Goal: Information Seeking & Learning: Learn about a topic

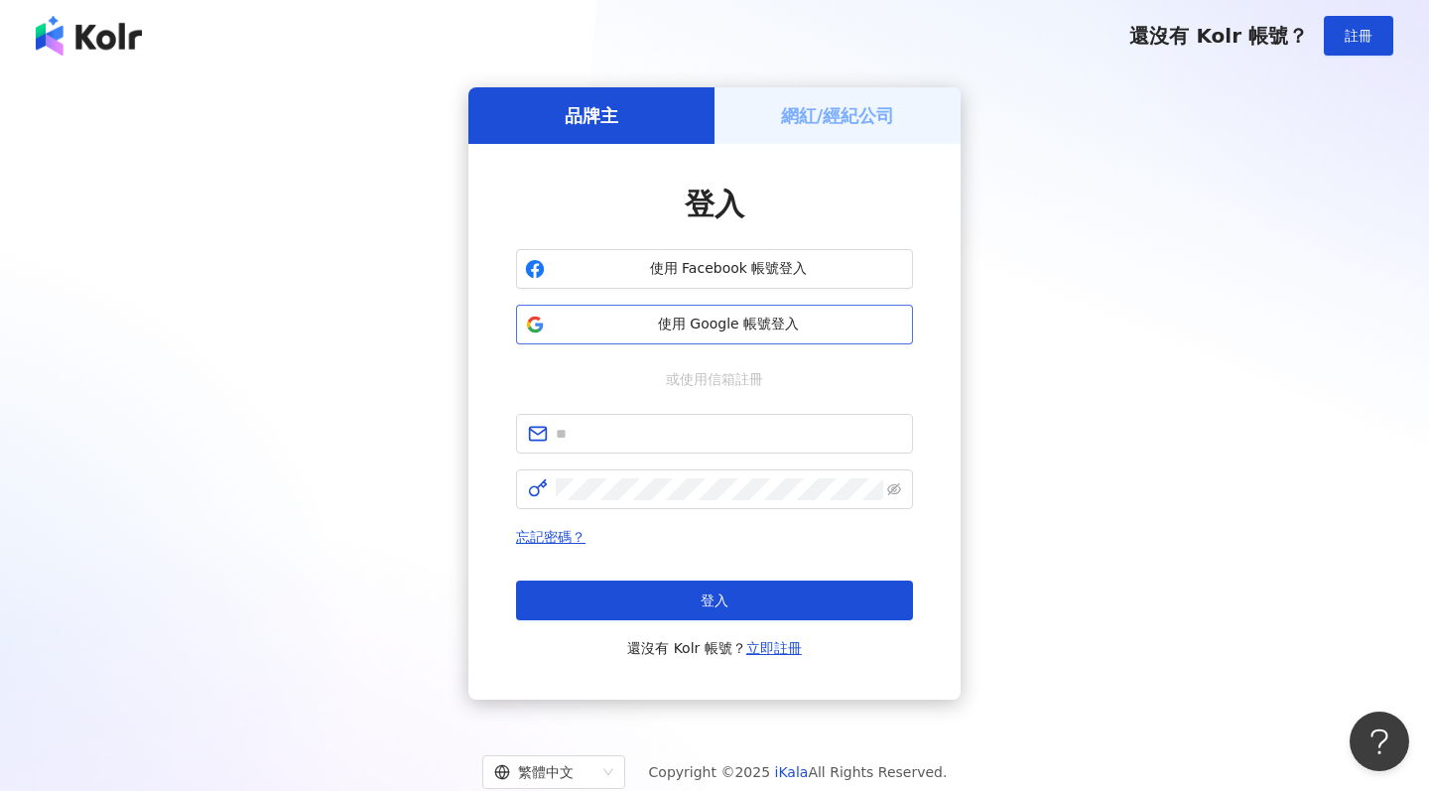
click at [788, 330] on span "使用 Google 帳號登入" at bounding box center [728, 325] width 351 height 20
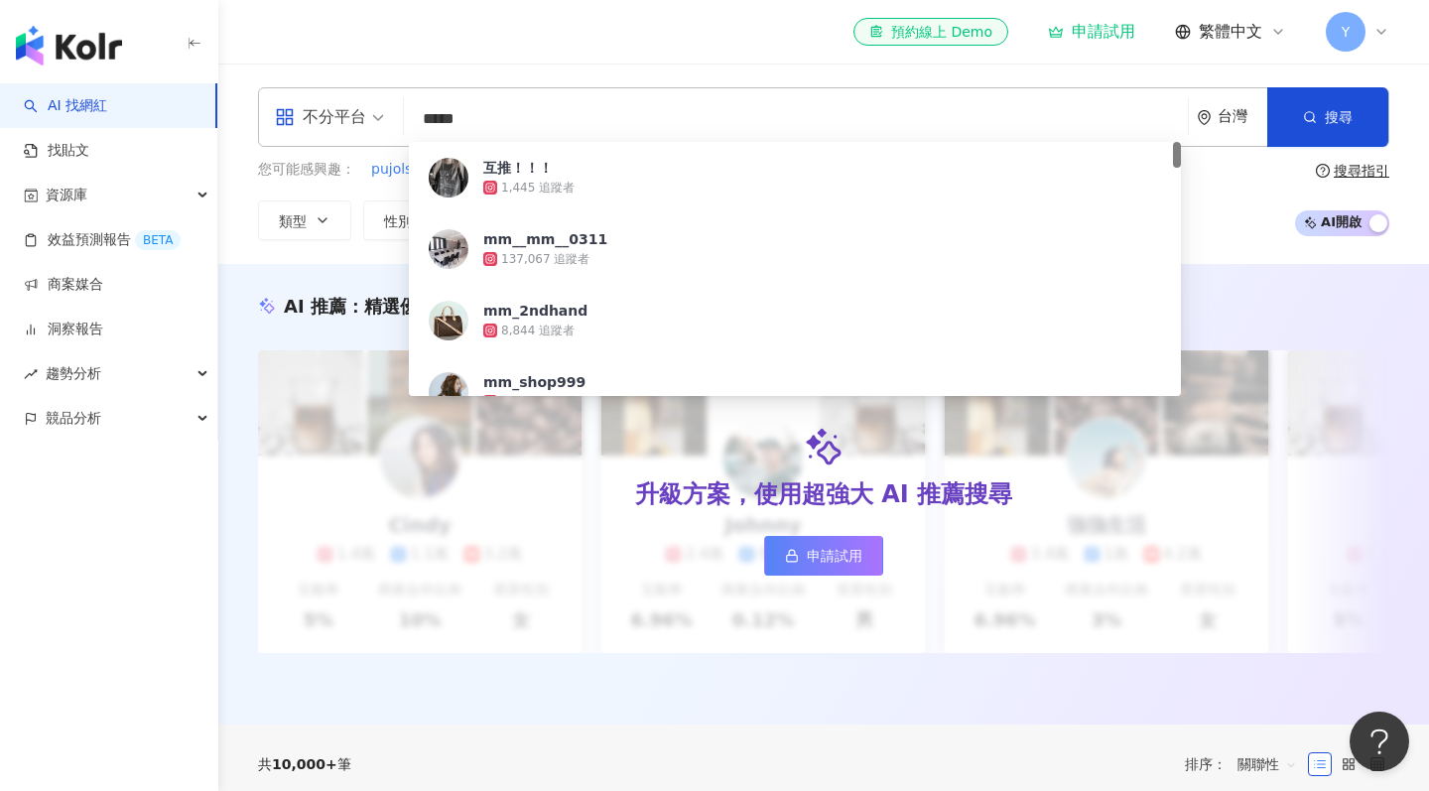
type input "******"
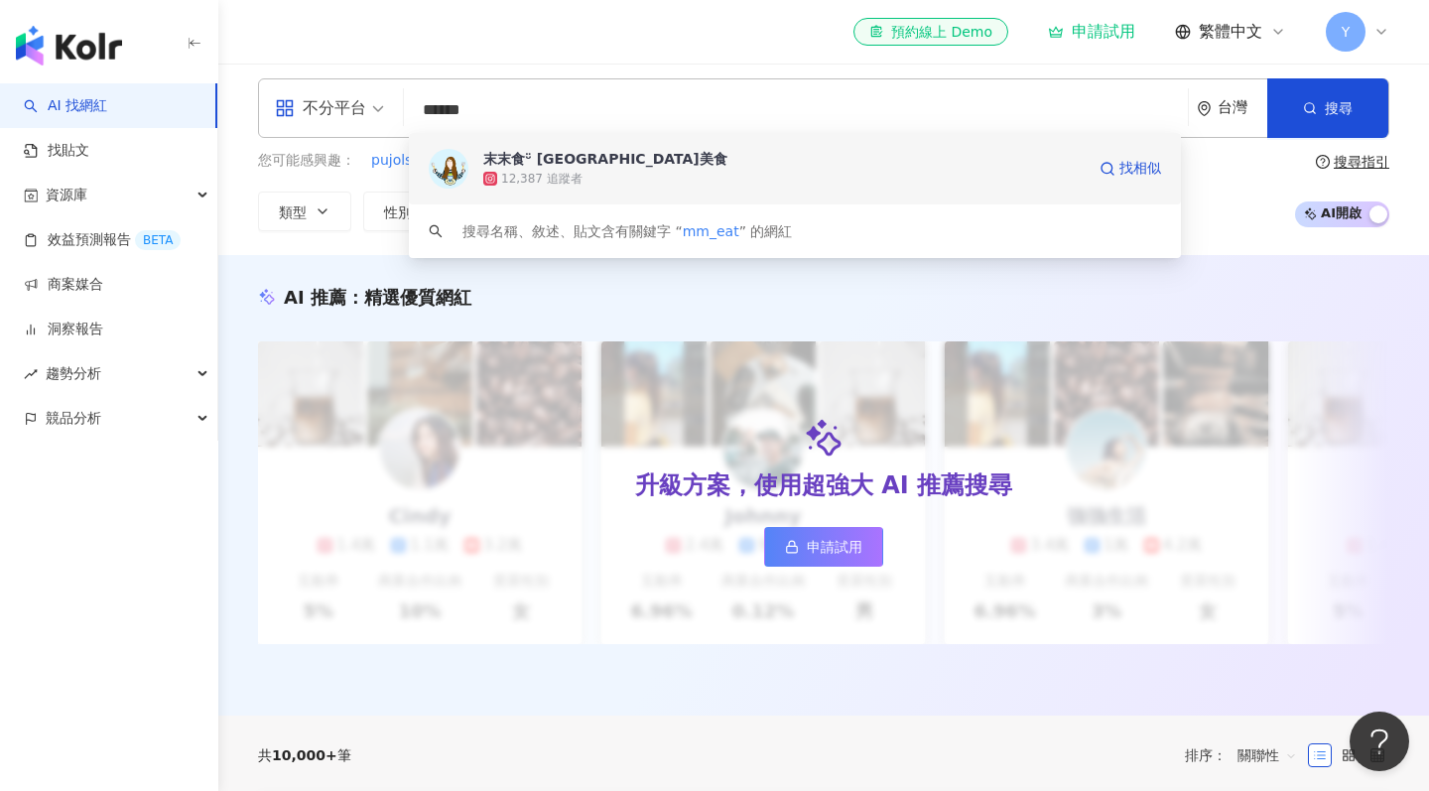
scroll to position [12, 1]
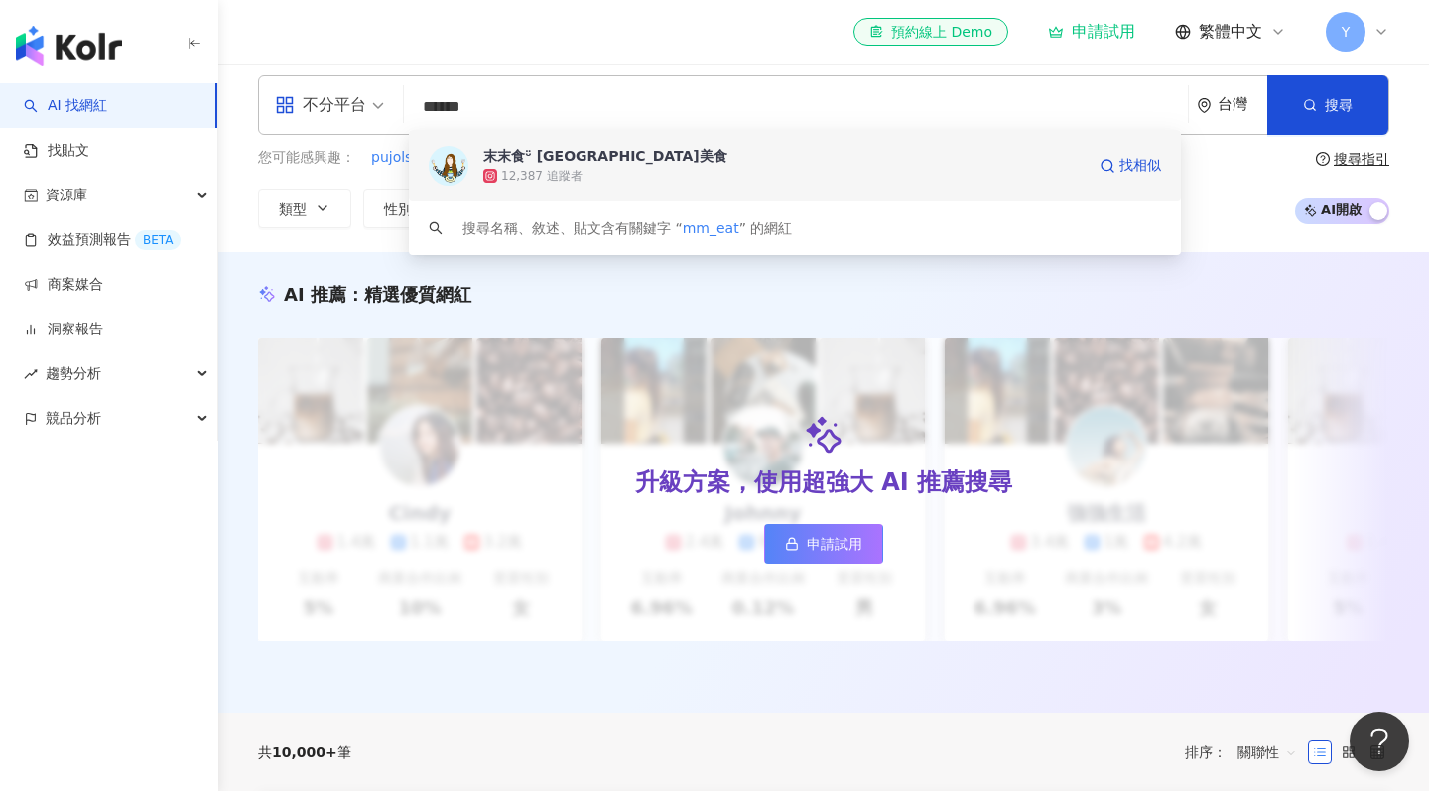
click at [901, 159] on span "末末食ᵕ̈ [GEOGRAPHIC_DATA]美食" at bounding box center [784, 156] width 602 height 20
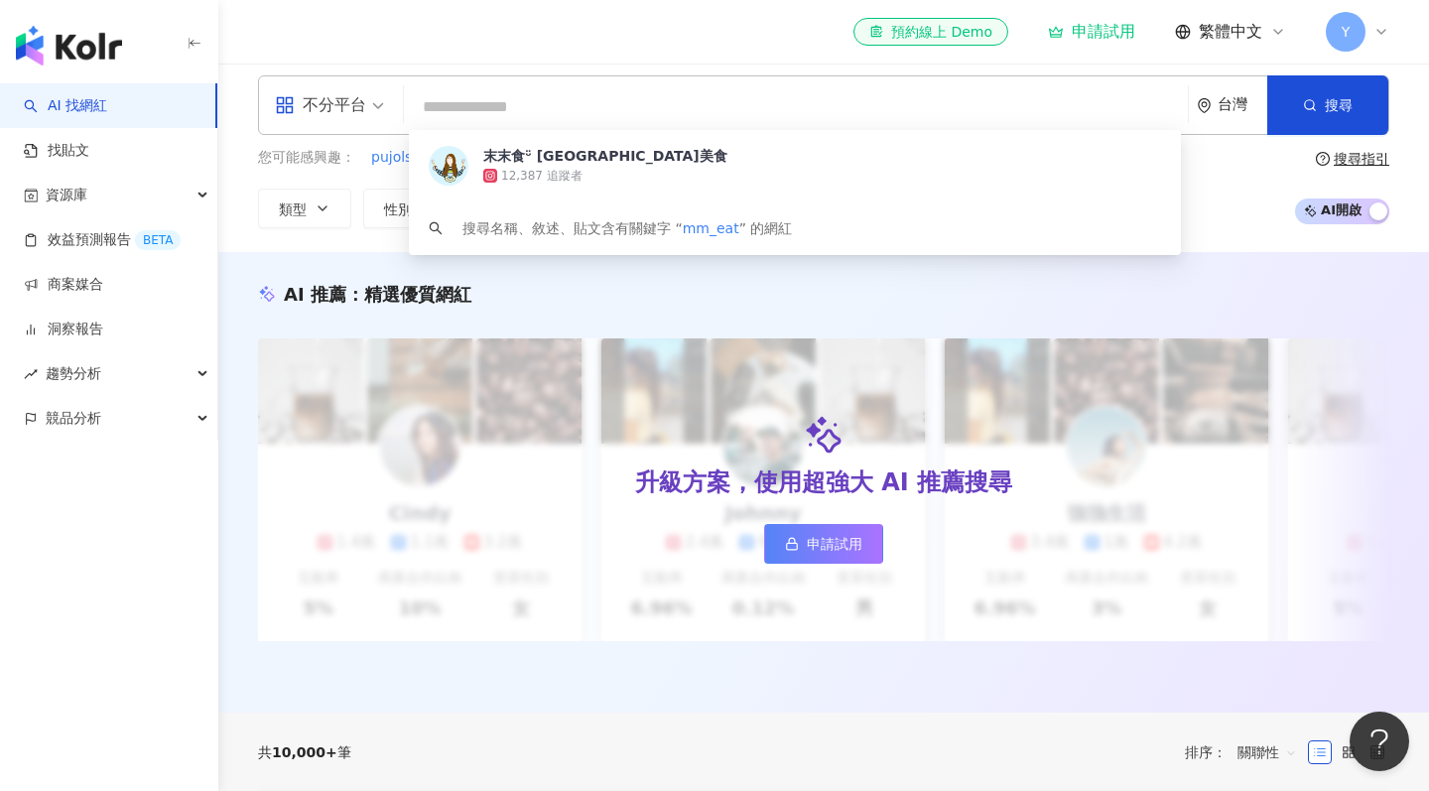
scroll to position [7, 0]
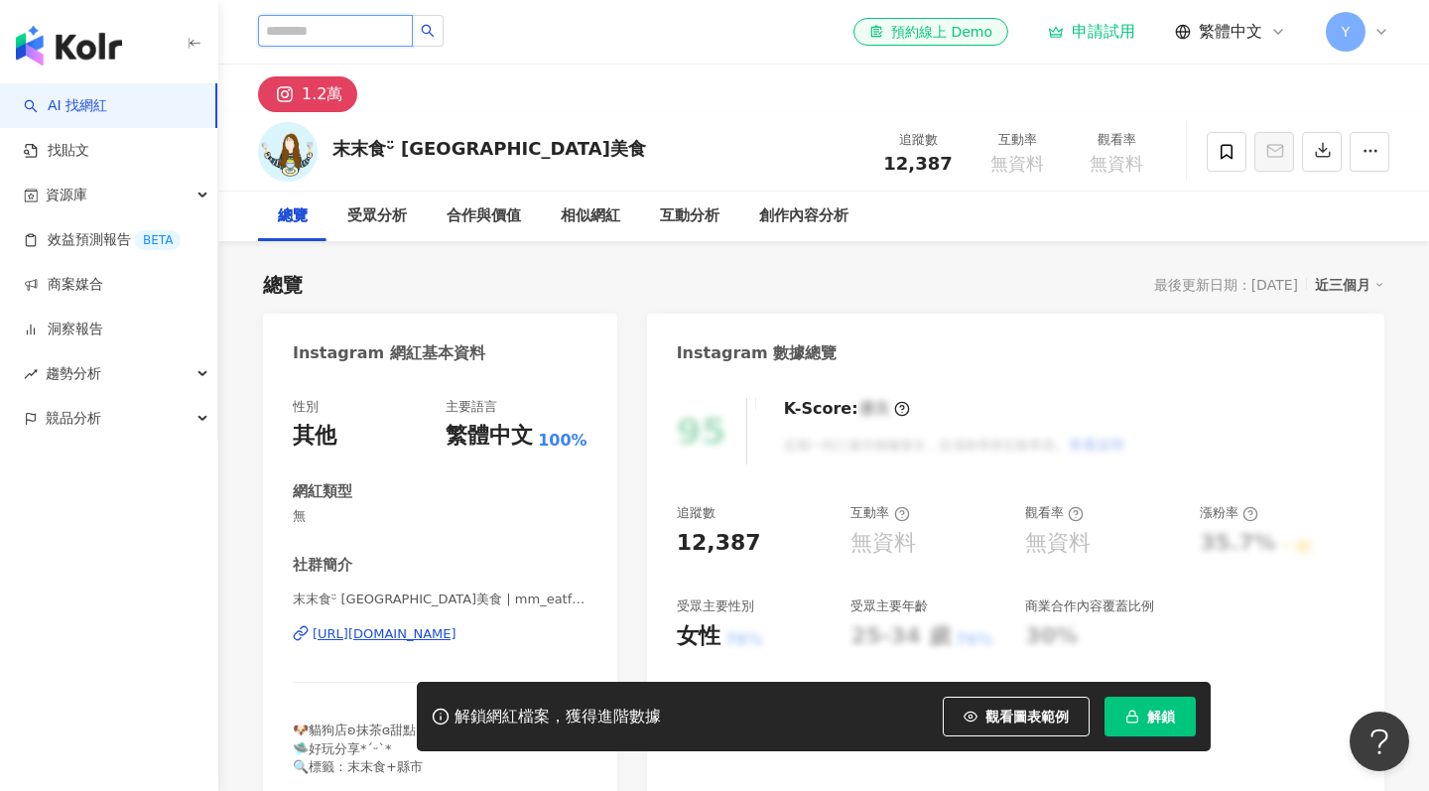
click at [367, 30] on input "search" at bounding box center [335, 31] width 155 height 32
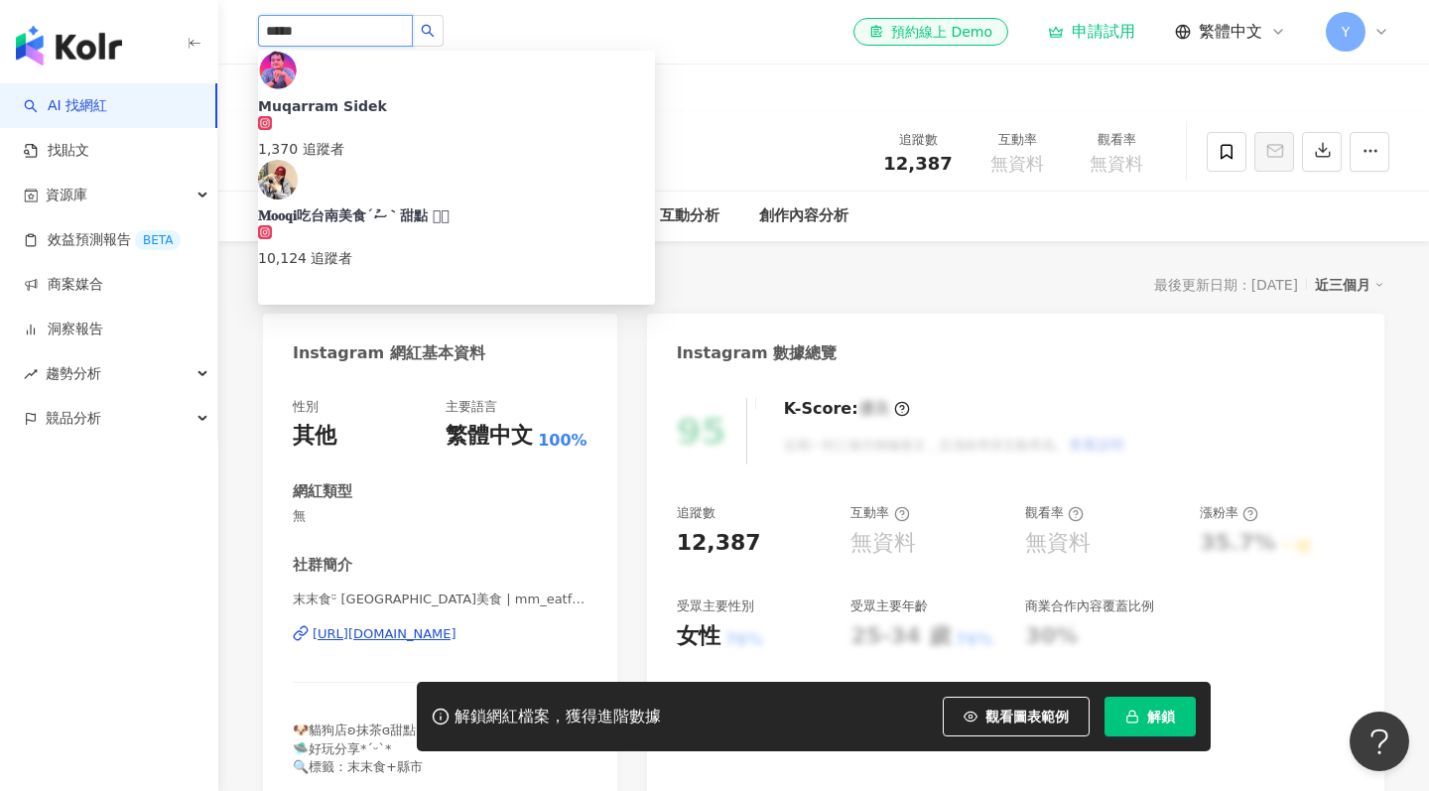
type input "****"
drag, startPoint x: 367, startPoint y: 30, endPoint x: 389, endPoint y: 153, distance: 125.0
click at [389, 205] on div "𝐌𝐨𝐨𝐪𝐢吃台南美食´ސު｀甜點 𓈒𓂂" at bounding box center [456, 215] width 397 height 20
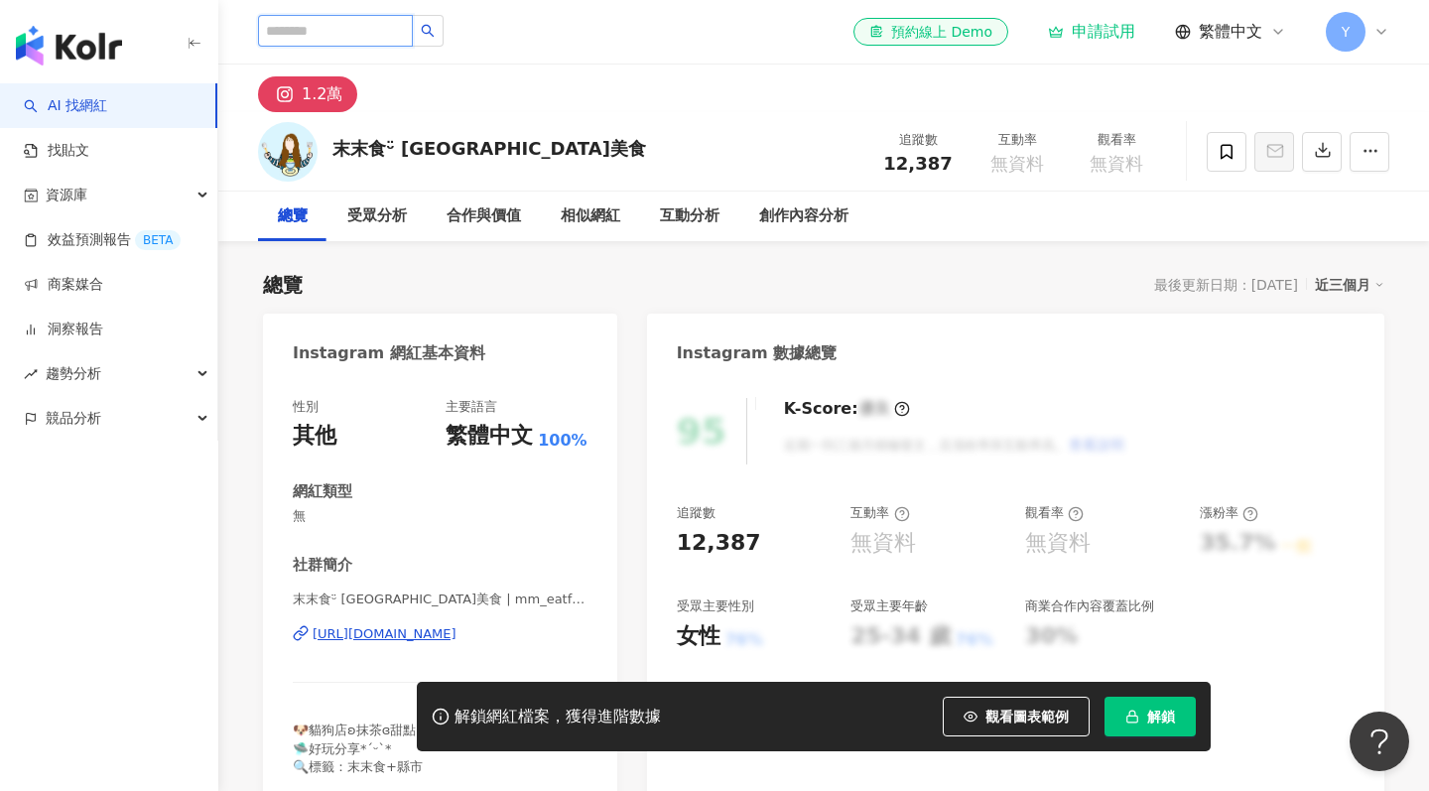
scroll to position [17, 0]
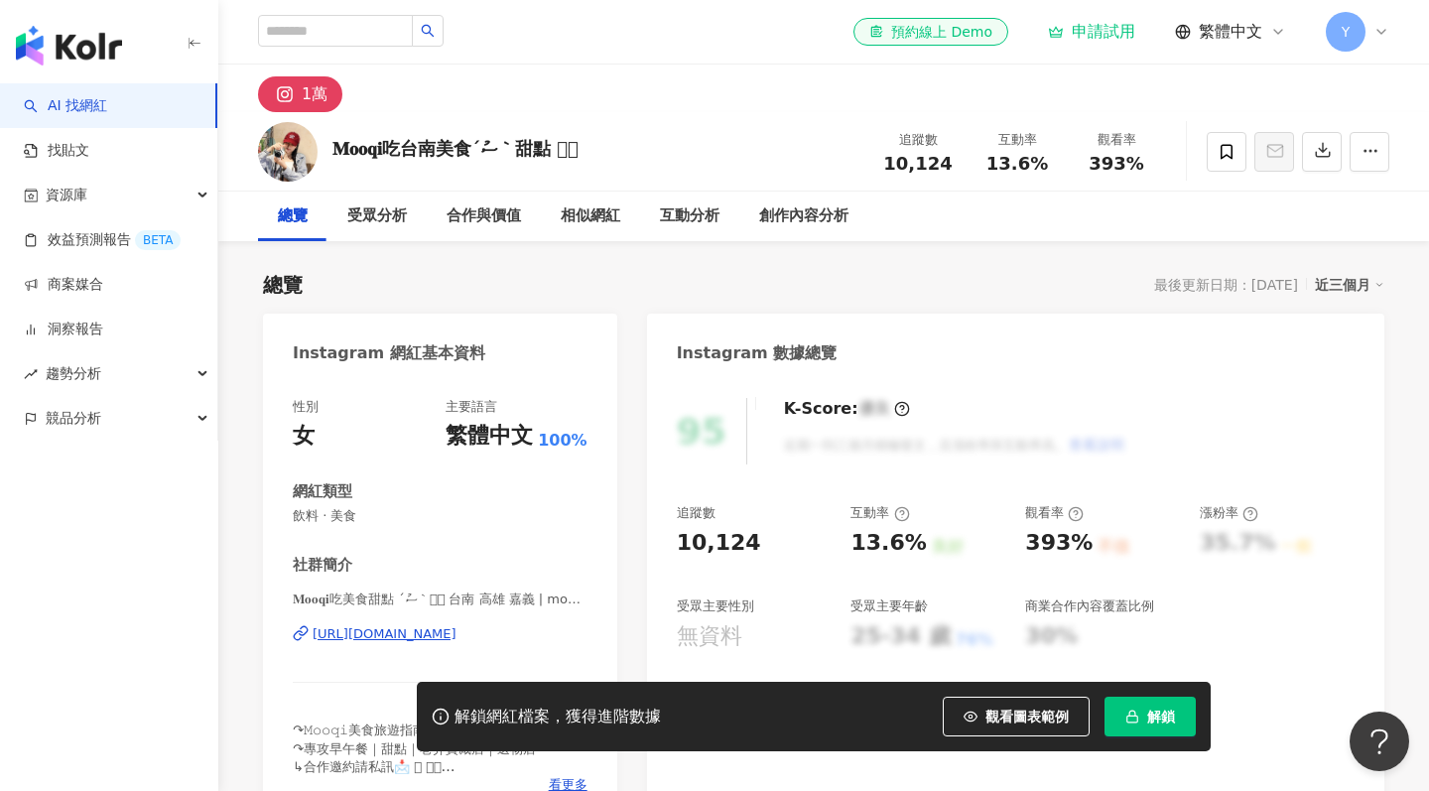
click at [529, 2] on div "el-icon-cs 預約線上 Demo 申請試用 繁體中文 Y" at bounding box center [824, 32] width 1132 height 64
